Goal: Task Accomplishment & Management: Complete application form

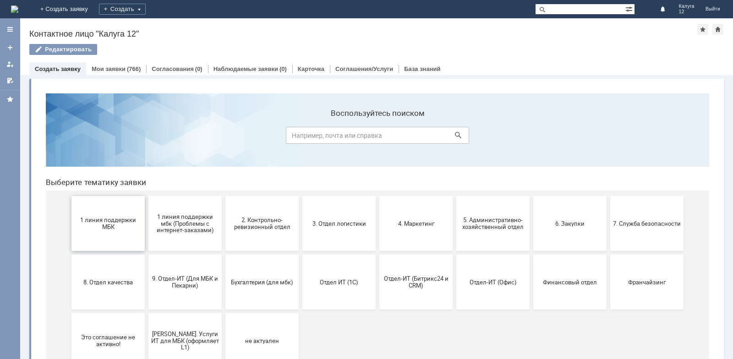
click at [121, 211] on button "1 линия поддержки МБК" at bounding box center [107, 223] width 73 height 55
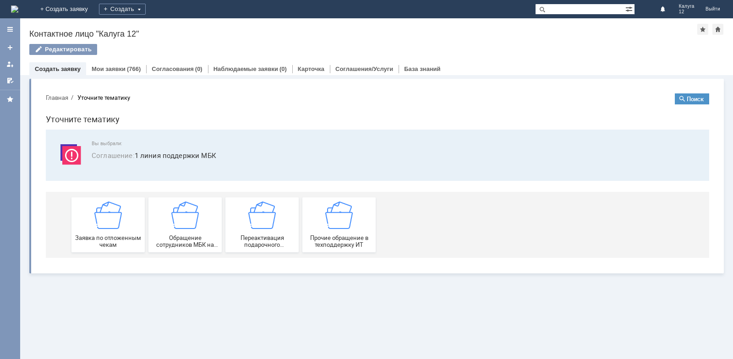
click at [121, 211] on img at bounding box center [107, 215] width 27 height 27
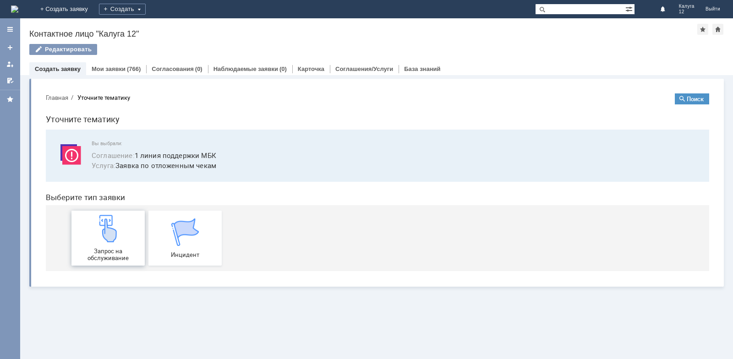
click at [121, 230] on img at bounding box center [107, 228] width 27 height 27
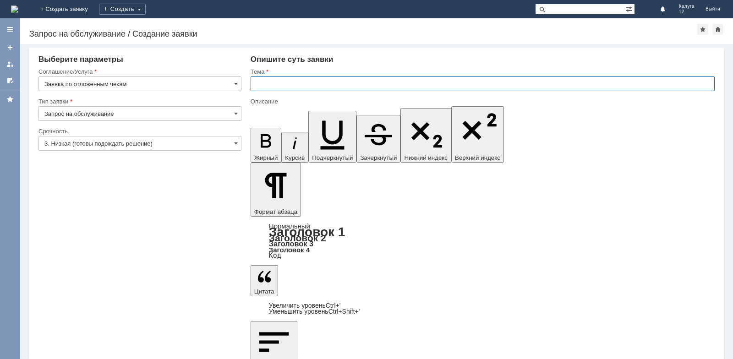
click at [255, 84] on input "text" at bounding box center [483, 84] width 464 height 15
type input "отложенный чек"
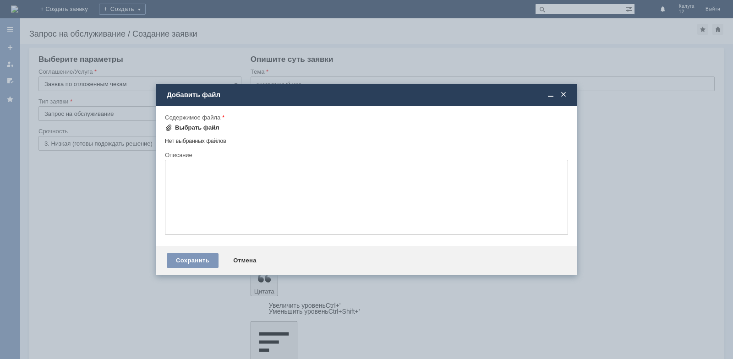
click at [197, 129] on div "Выбрать файл" at bounding box center [197, 127] width 44 height 7
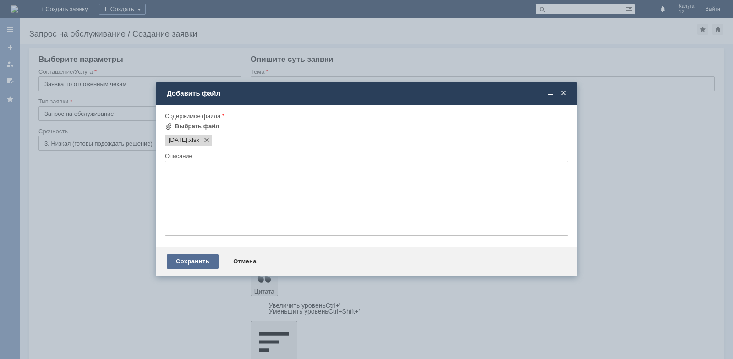
click at [201, 260] on div "Сохранить" at bounding box center [193, 261] width 52 height 15
